Goal: Task Accomplishment & Management: Manage account settings

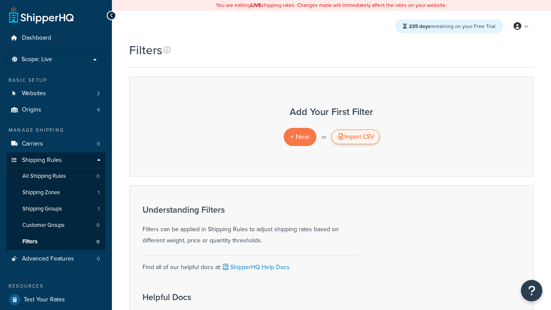
click at [355, 137] on div "Import CSV" at bounding box center [355, 137] width 48 height 15
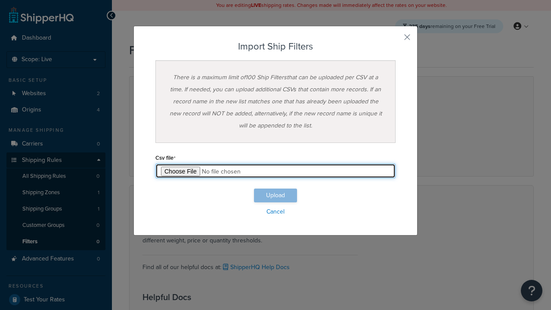
click at [275, 171] on input "file" at bounding box center [275, 171] width 240 height 15
type input "C:\fakepath\importShipFiltersSuccess.csv"
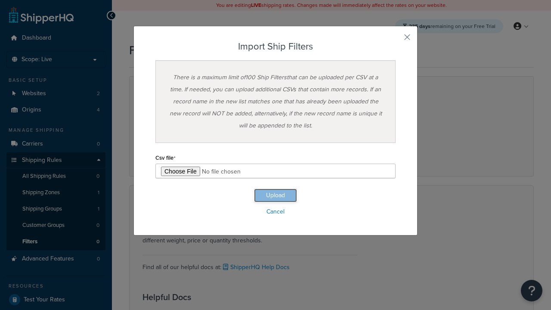
click at [275, 195] on button "Upload" at bounding box center [275, 196] width 43 height 14
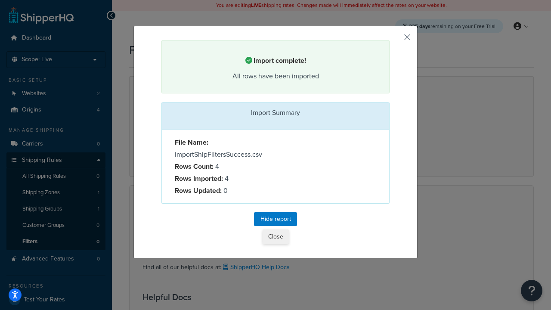
click at [275, 238] on button "Close" at bounding box center [276, 236] width 26 height 15
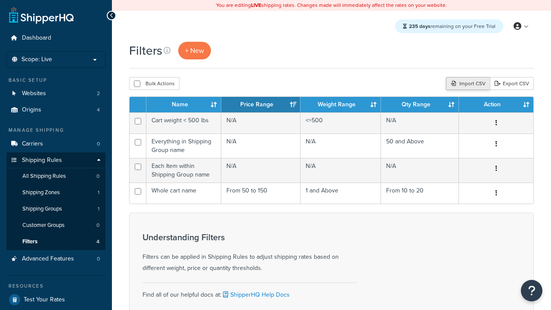
click at [467, 84] on div "Import CSV" at bounding box center [468, 83] width 44 height 13
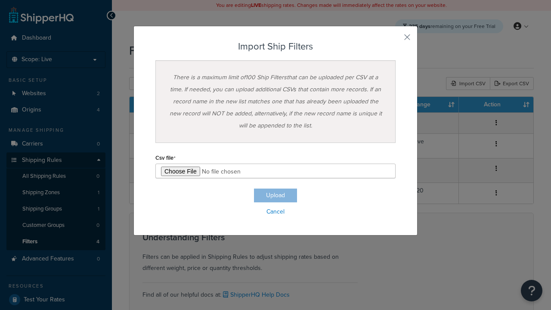
click at [275, 46] on h3 "Import Ship Filters" at bounding box center [275, 46] width 240 height 10
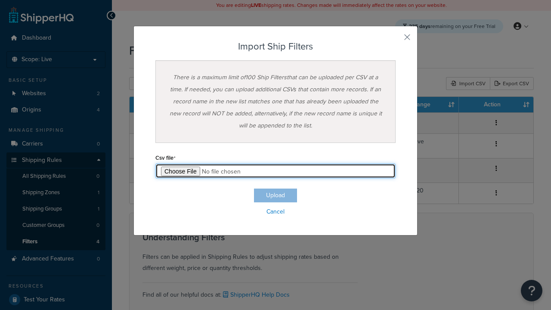
click at [275, 171] on input "file" at bounding box center [275, 171] width 240 height 15
type input "C:\fakepath\importShipFiltersFailure.csv"
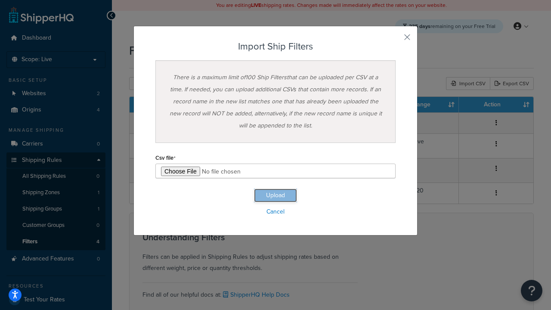
click at [275, 195] on button "Upload" at bounding box center [275, 196] width 43 height 14
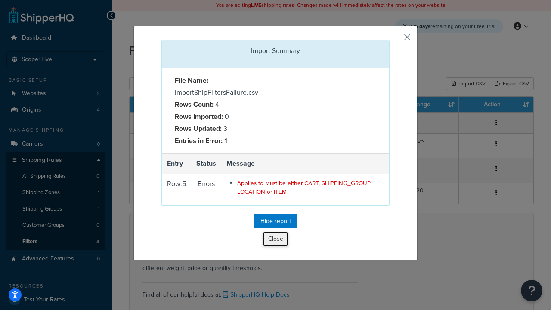
click at [275, 241] on button "Close" at bounding box center [276, 239] width 26 height 15
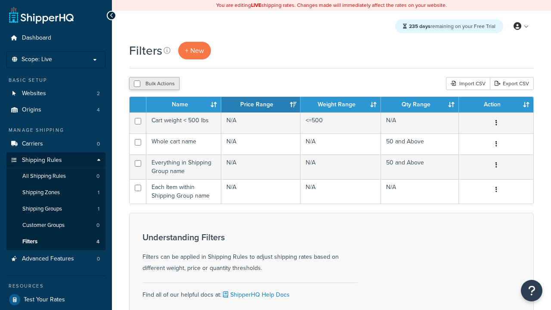
click at [154, 84] on button "Bulk Actions" at bounding box center [154, 83] width 50 height 13
checkbox input "true"
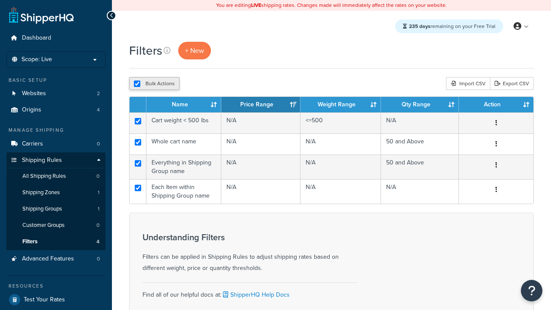
checkbox input "true"
click at [232, 84] on button "Delete" at bounding box center [230, 83] width 30 height 13
